Goal: Task Accomplishment & Management: Use online tool/utility

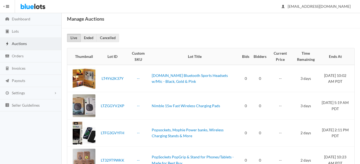
scroll to position [27, 0]
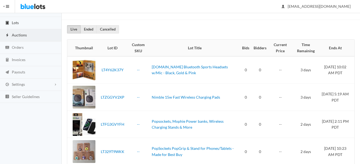
click at [16, 24] on span "Lots" at bounding box center [15, 22] width 7 height 5
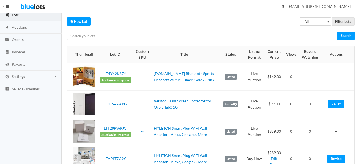
scroll to position [27, 0]
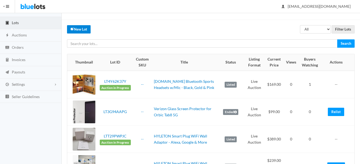
click at [79, 29] on link "New Lot" at bounding box center [79, 29] width 24 height 8
